Goal: Task Accomplishment & Management: Use online tool/utility

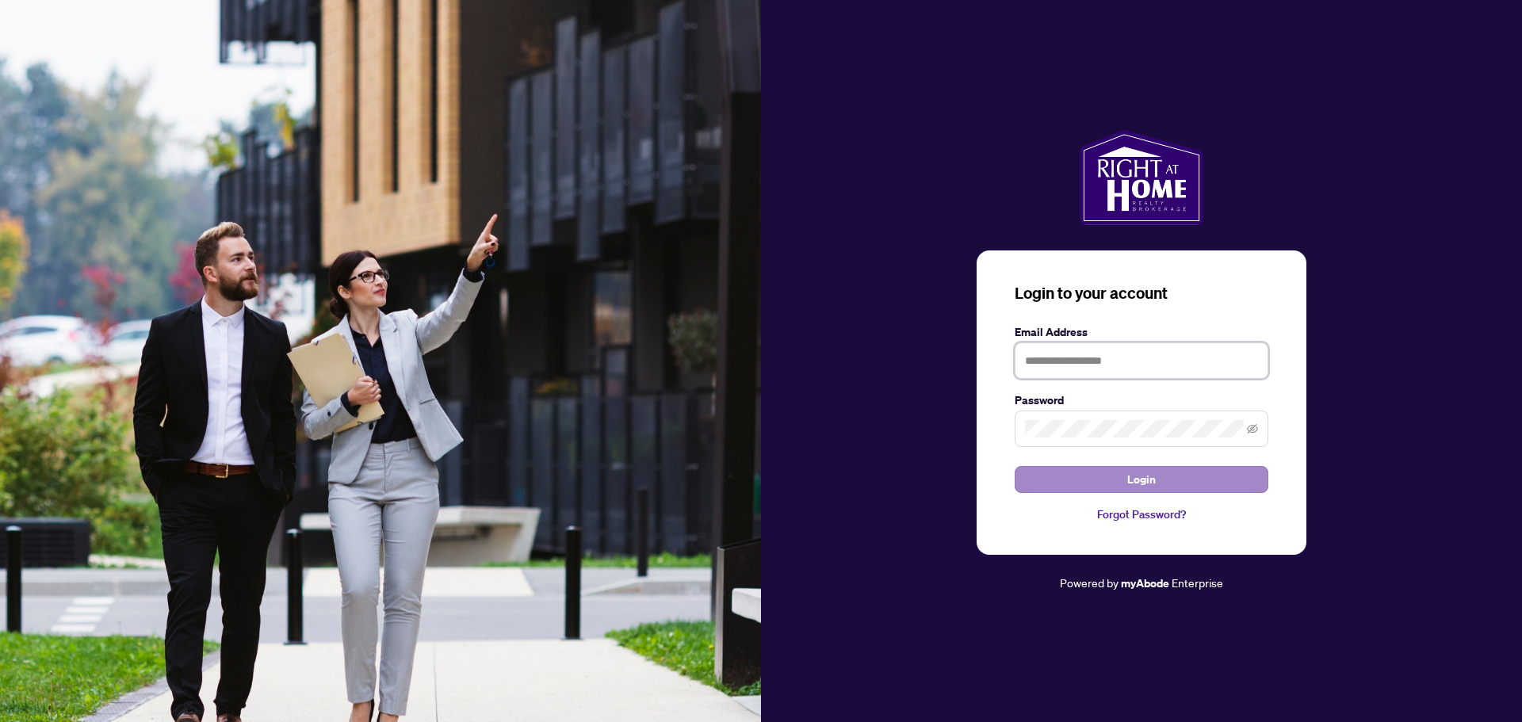
type input "**********"
click at [1087, 481] on button "Login" at bounding box center [1142, 479] width 254 height 27
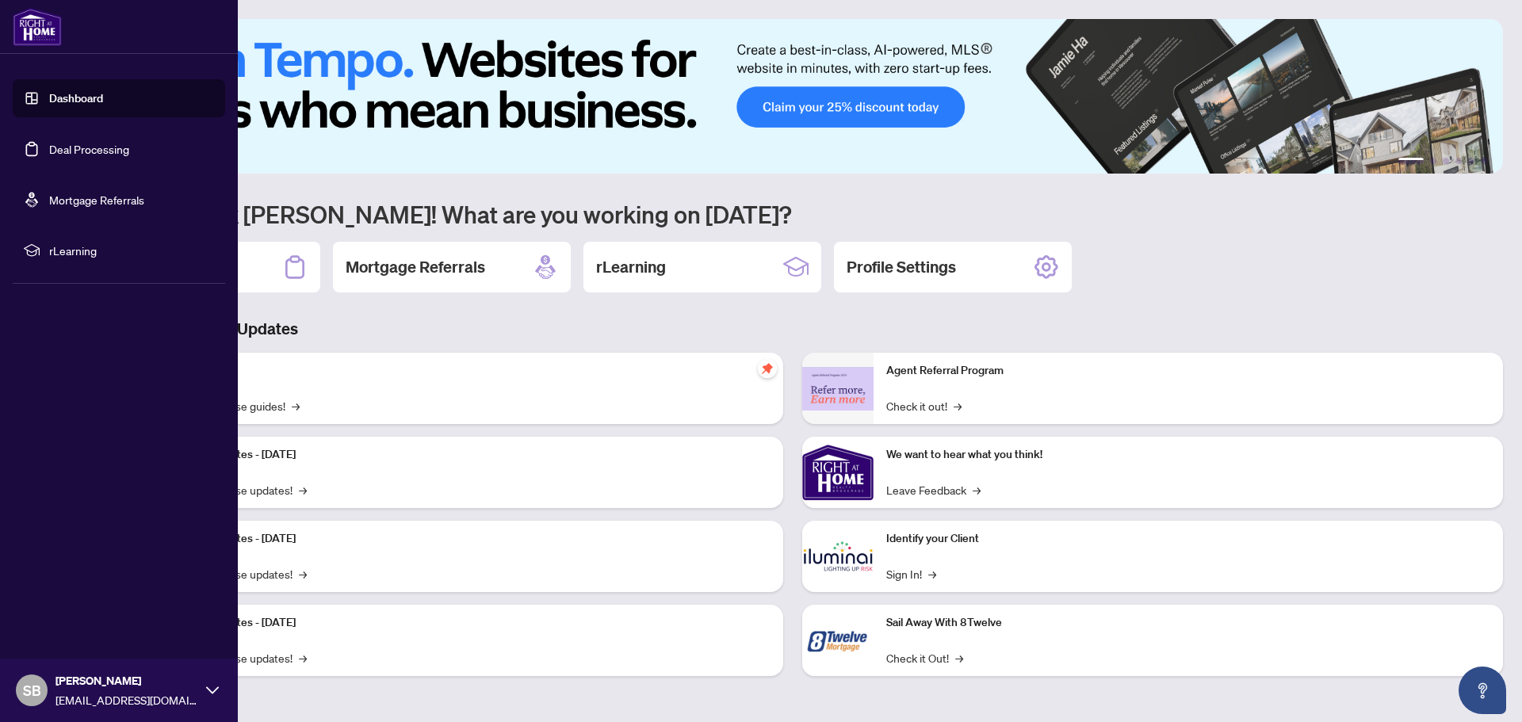
click at [90, 142] on link "Deal Processing" at bounding box center [89, 149] width 80 height 14
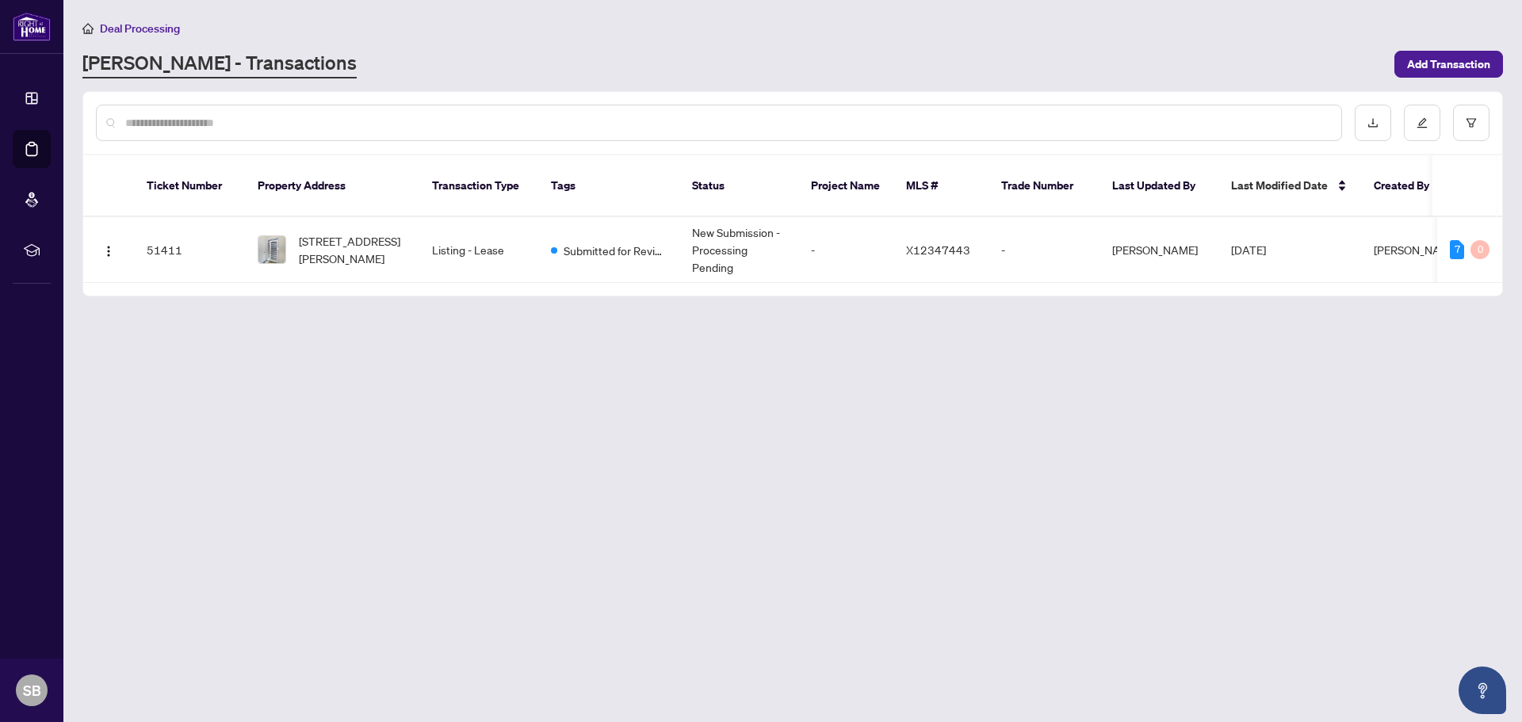
click at [534, 430] on main "Deal Processing [PERSON_NAME] - Transactions Add Transaction Ticket Number Prop…" at bounding box center [792, 361] width 1459 height 722
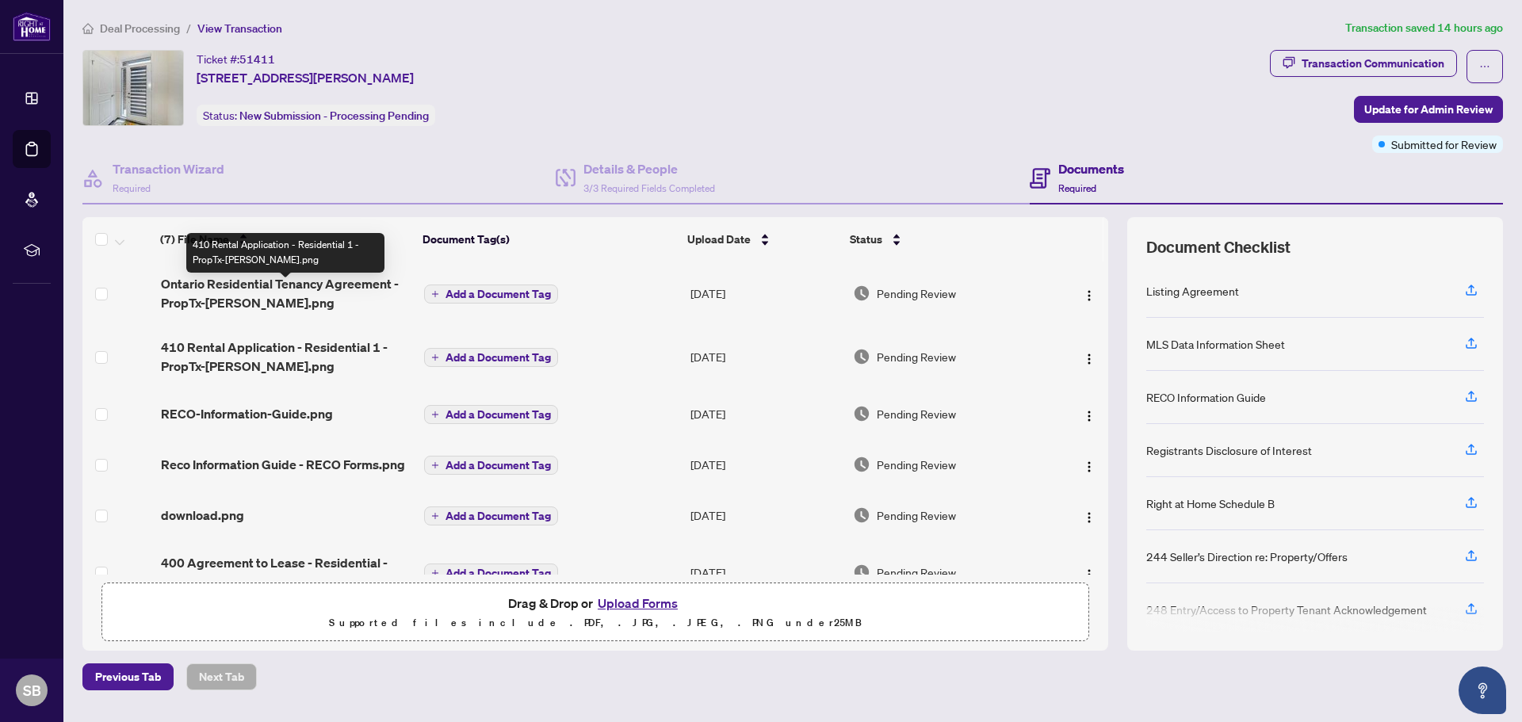
scroll to position [98, 0]
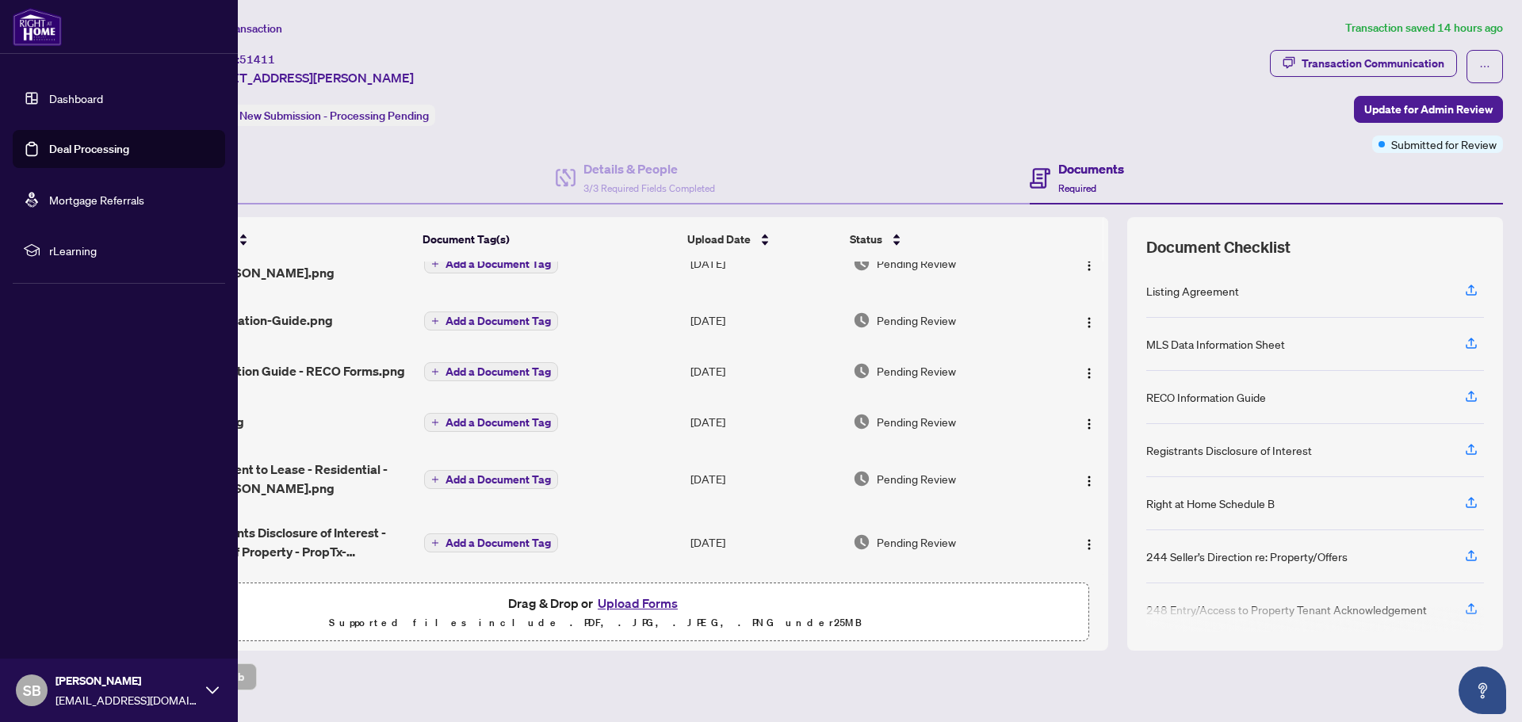
click at [49, 101] on link "Dashboard" at bounding box center [76, 98] width 54 height 14
